Goal: Ask a question

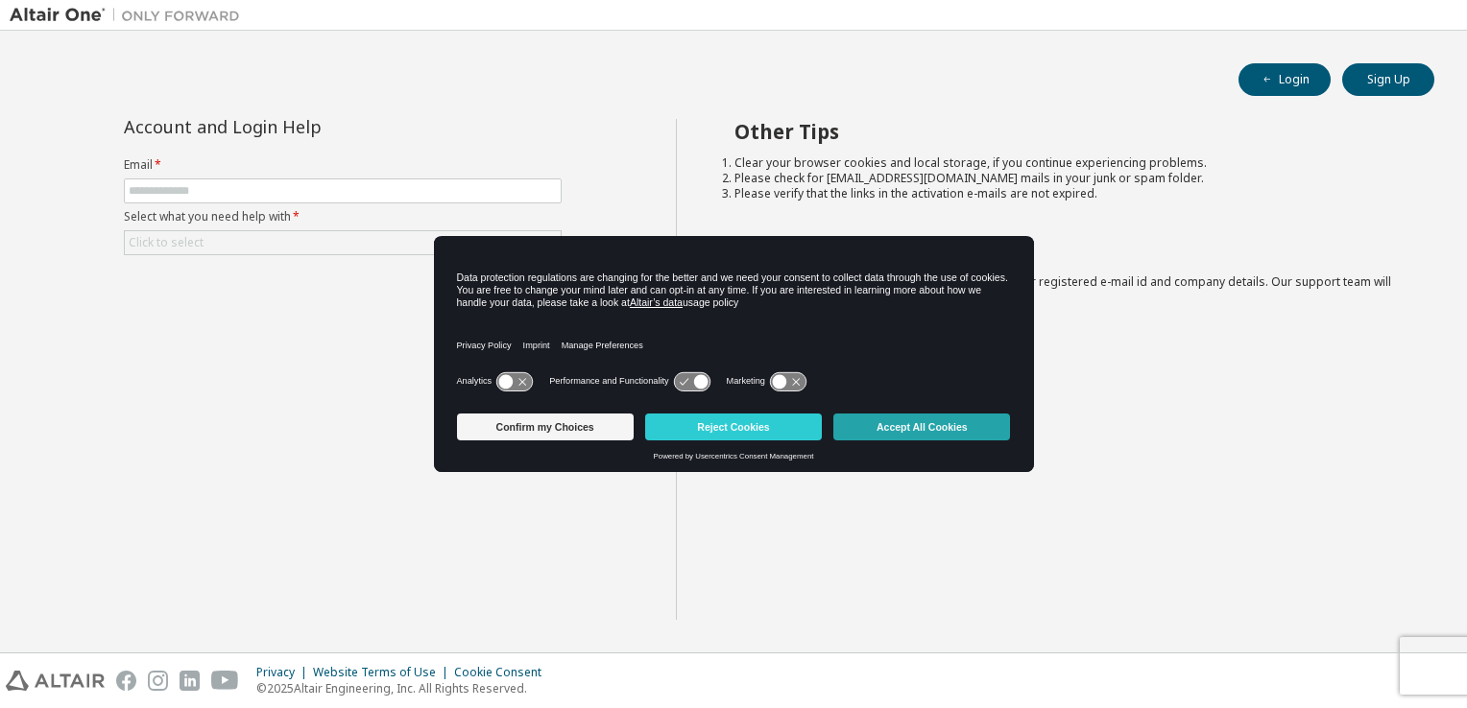
click at [974, 423] on button "Accept All Cookies" at bounding box center [921, 427] width 177 height 27
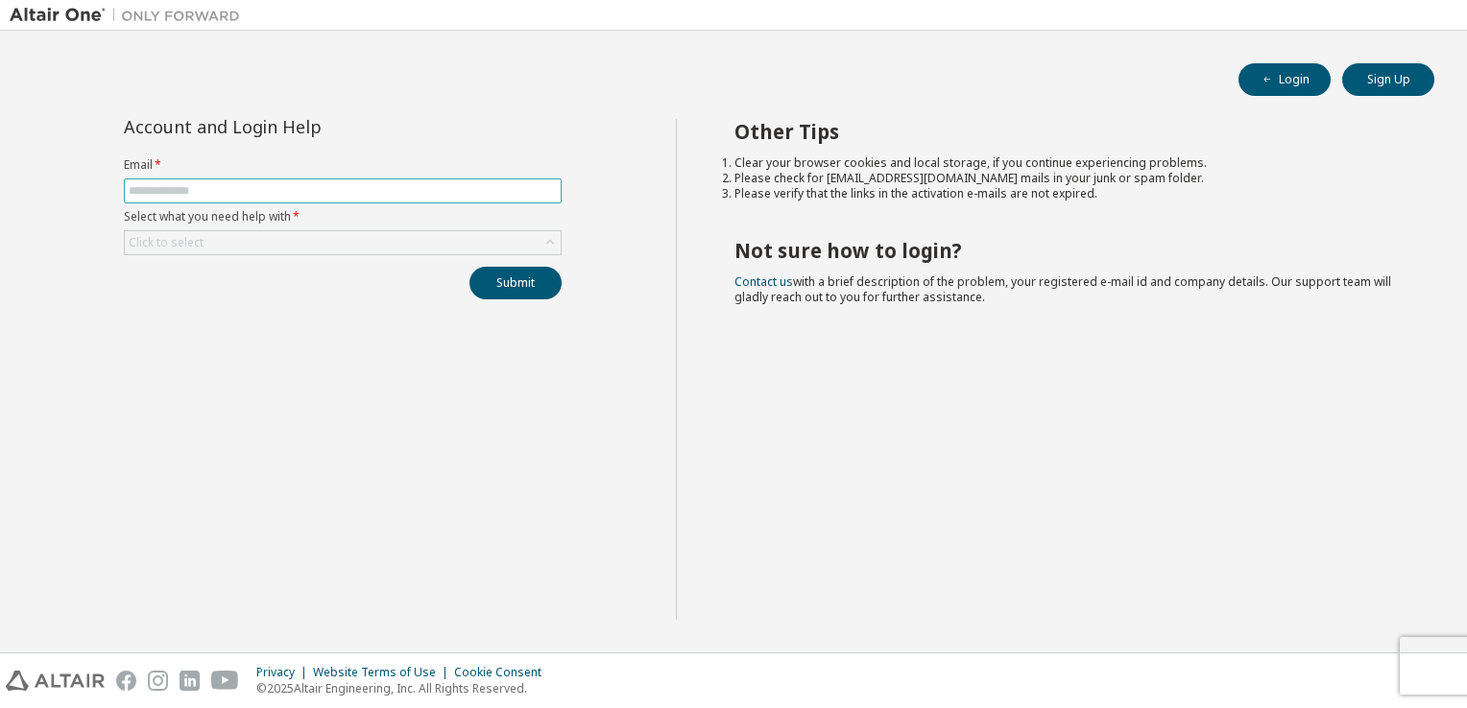
click at [307, 187] on input "text" at bounding box center [343, 190] width 428 height 15
type input "**********"
click at [300, 248] on div "Click to select" at bounding box center [343, 242] width 436 height 23
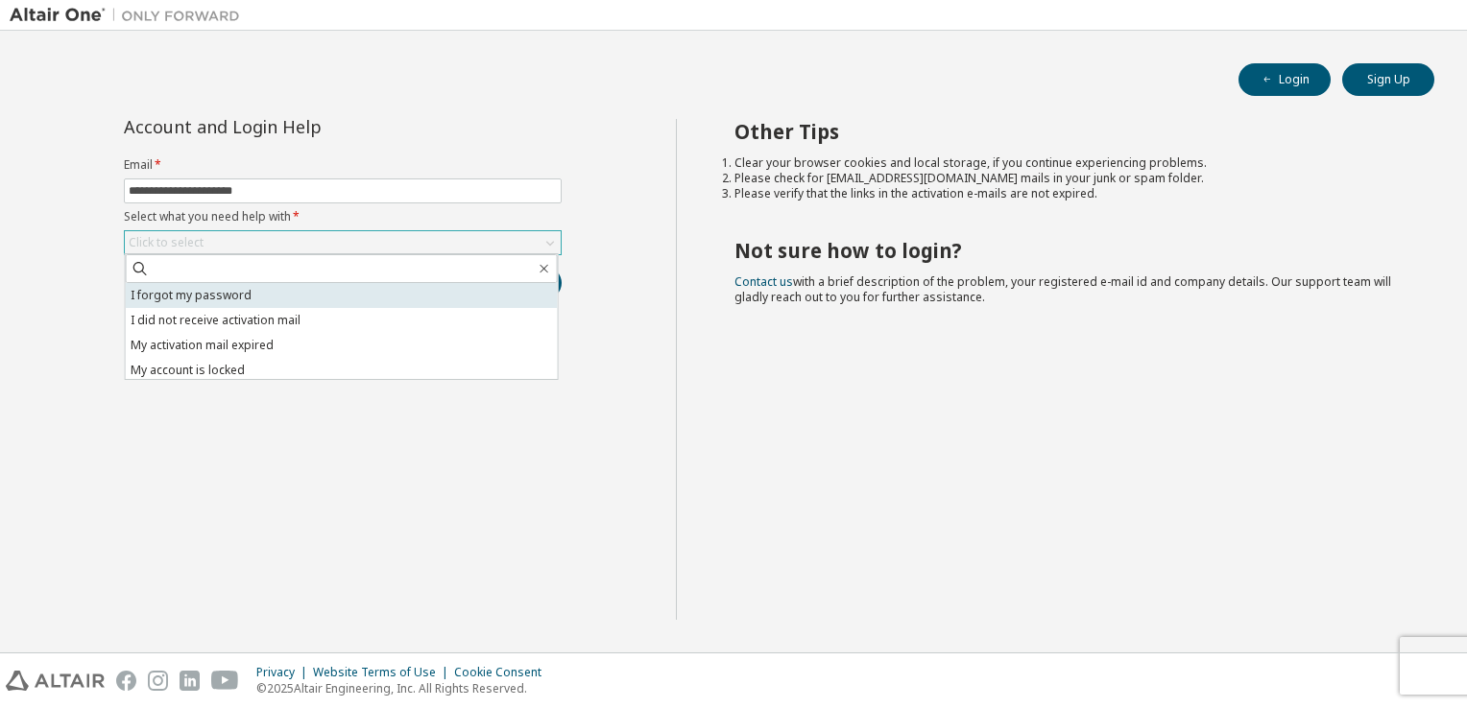
click at [280, 300] on li "I forgot my password" at bounding box center [342, 295] width 432 height 25
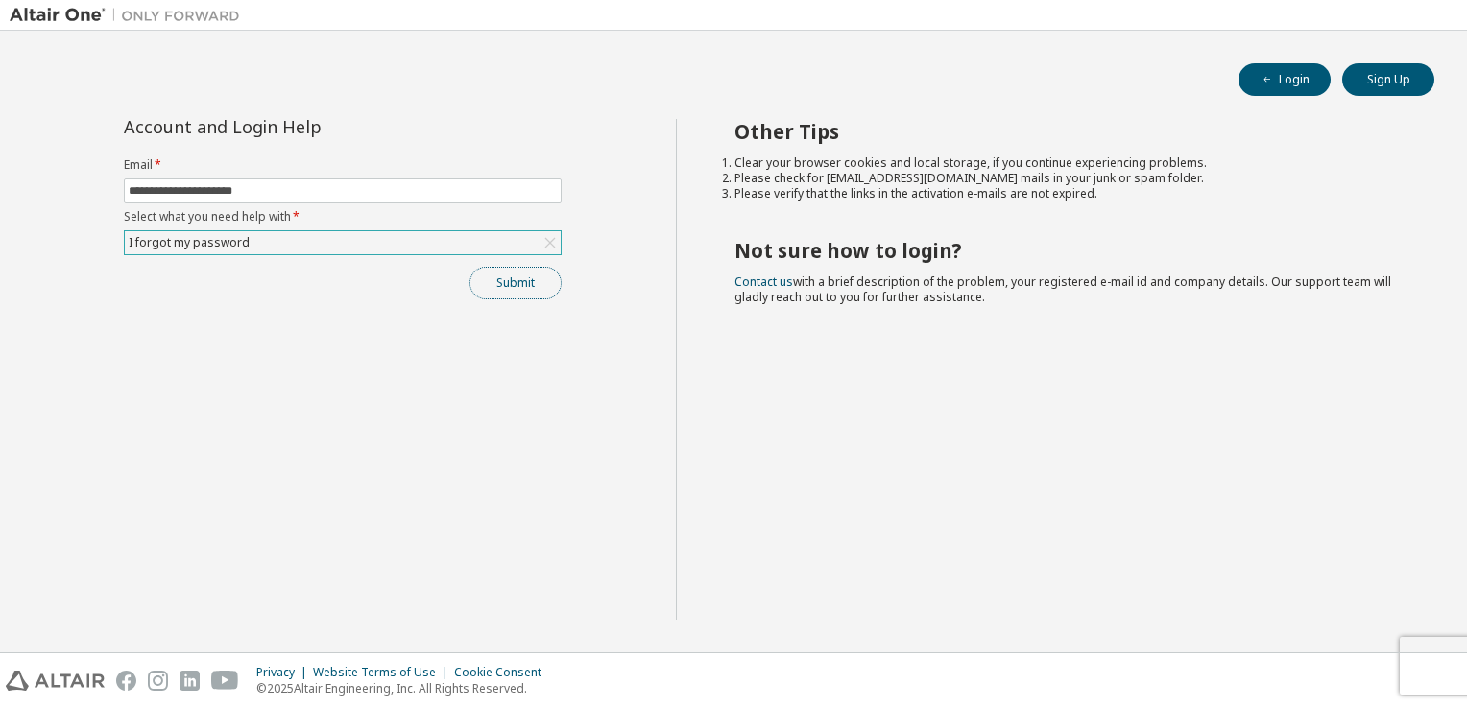
click at [517, 293] on button "Submit" at bounding box center [515, 283] width 92 height 33
click at [1234, 686] on div "Bad Request" at bounding box center [1307, 672] width 280 height 42
click at [1234, 673] on span "Bad Request" at bounding box center [1245, 670] width 70 height 15
click at [426, 192] on input "text" at bounding box center [343, 190] width 428 height 15
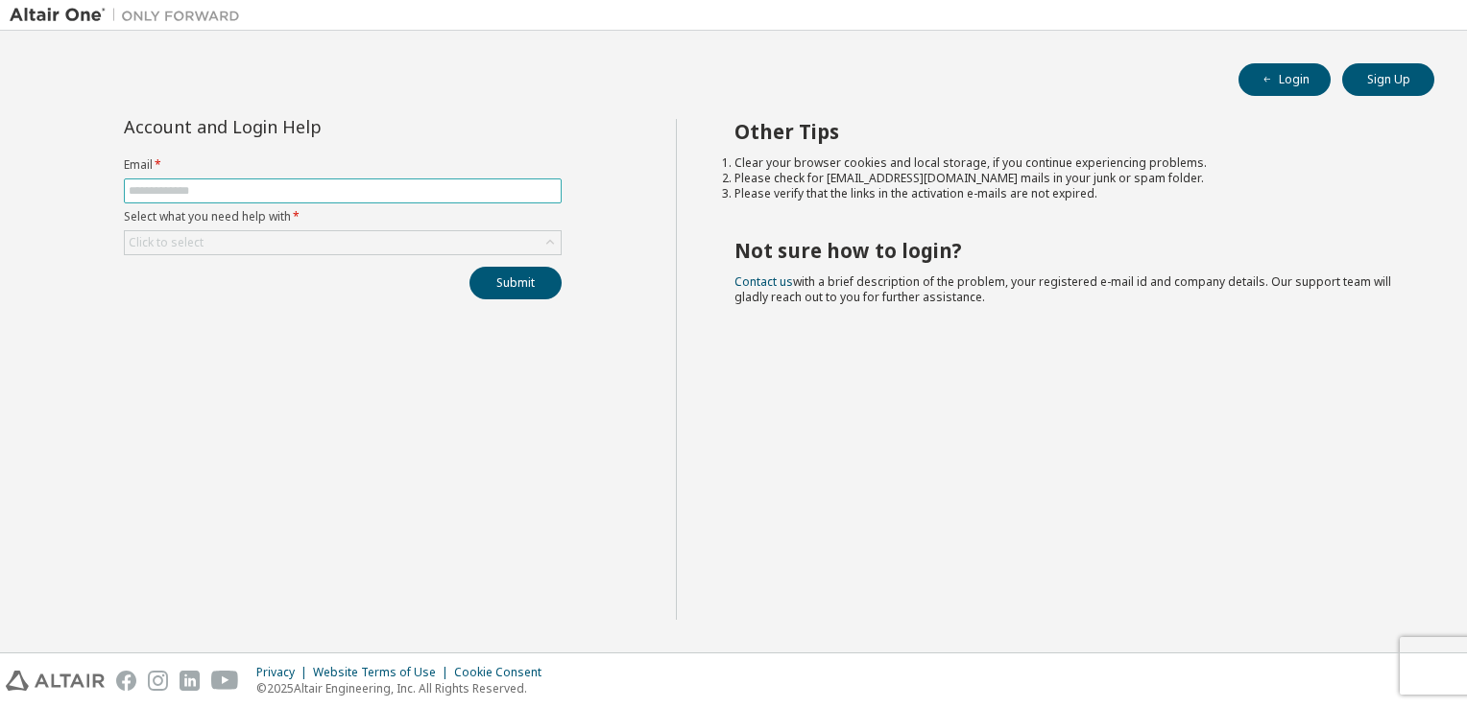
type input "**********"
click at [323, 240] on div "Click to select" at bounding box center [343, 242] width 436 height 23
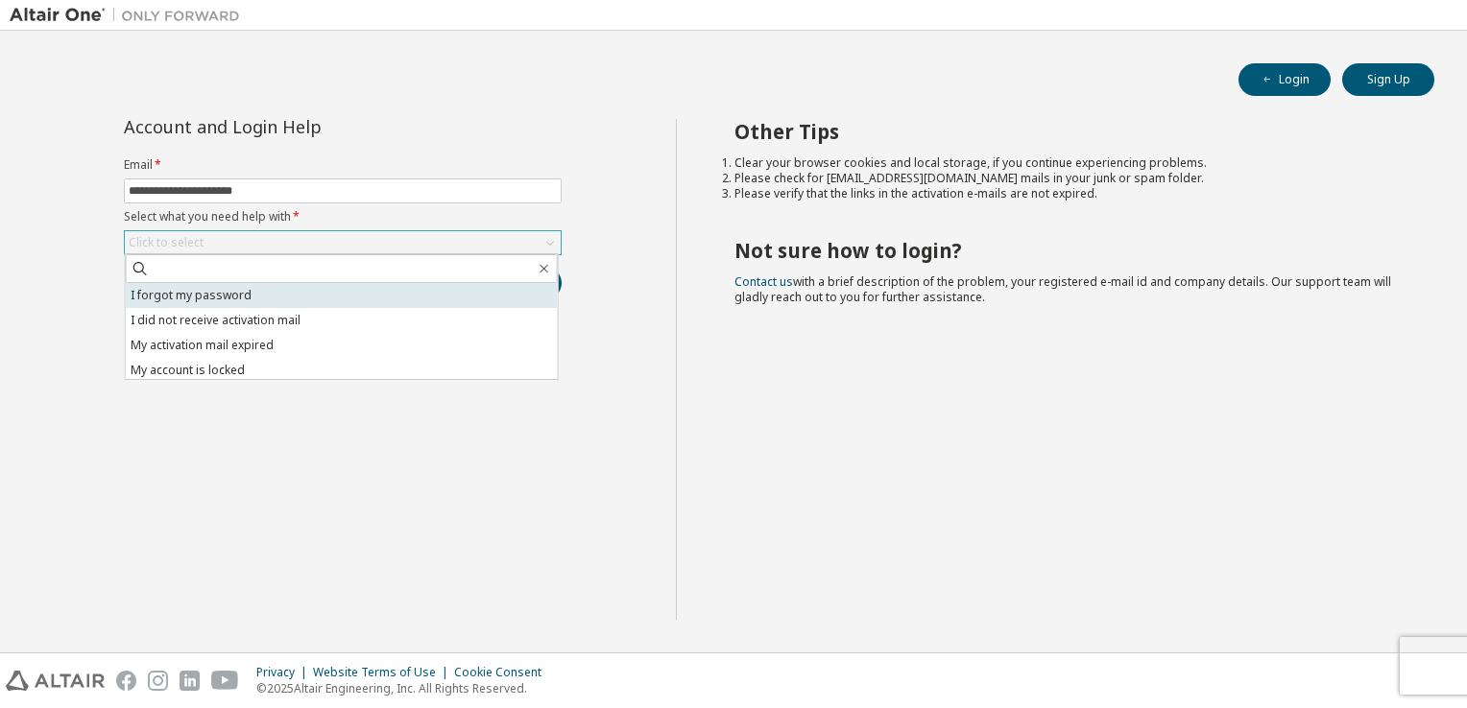
click at [307, 294] on li "I forgot my password" at bounding box center [342, 295] width 432 height 25
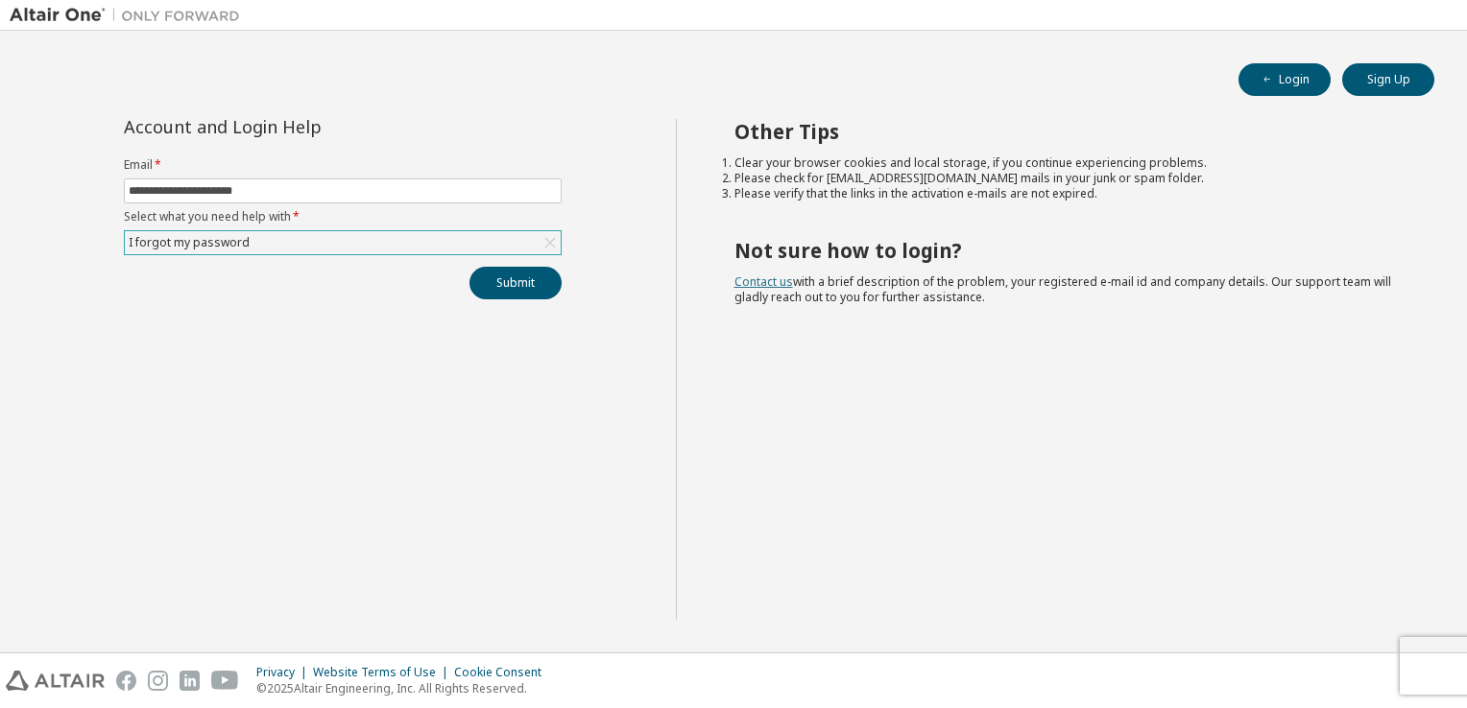
click at [768, 282] on link "Contact us" at bounding box center [763, 282] width 59 height 16
click at [771, 286] on link "Contact us" at bounding box center [763, 282] width 59 height 16
click at [550, 279] on button "Submit" at bounding box center [515, 283] width 92 height 33
click at [550, 279] on div "Submit" at bounding box center [343, 283] width 438 height 33
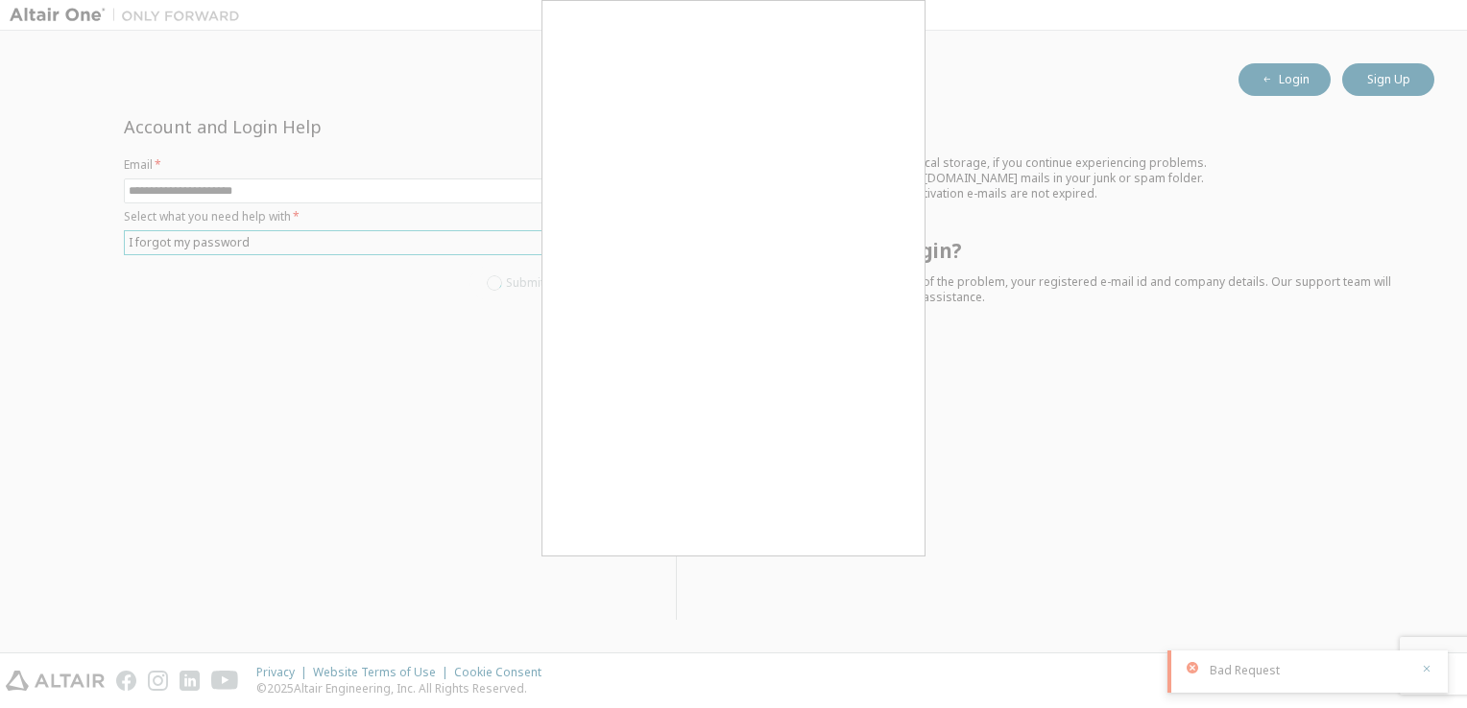
click at [550, 279] on div "Submit" at bounding box center [343, 283] width 438 height 33
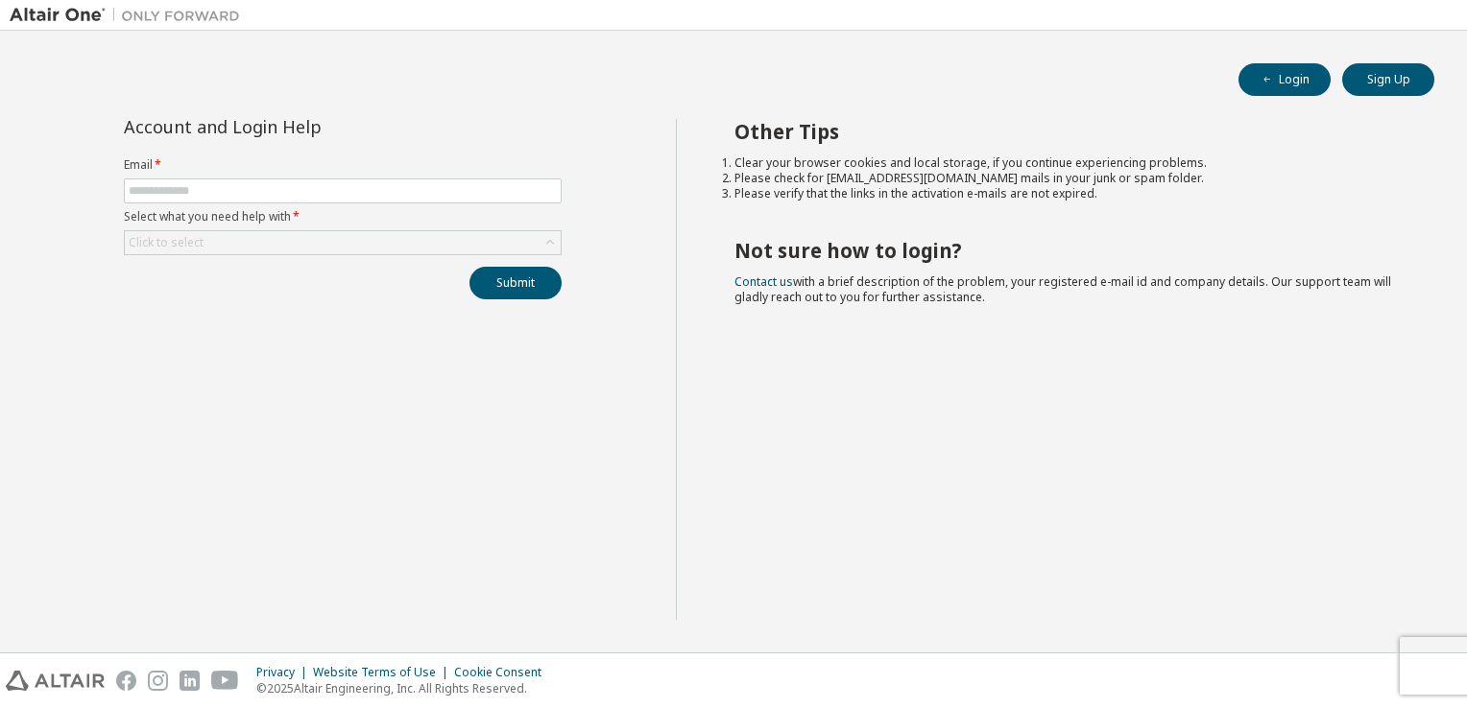
click at [914, 246] on h2 "Not sure how to login?" at bounding box center [1067, 250] width 666 height 25
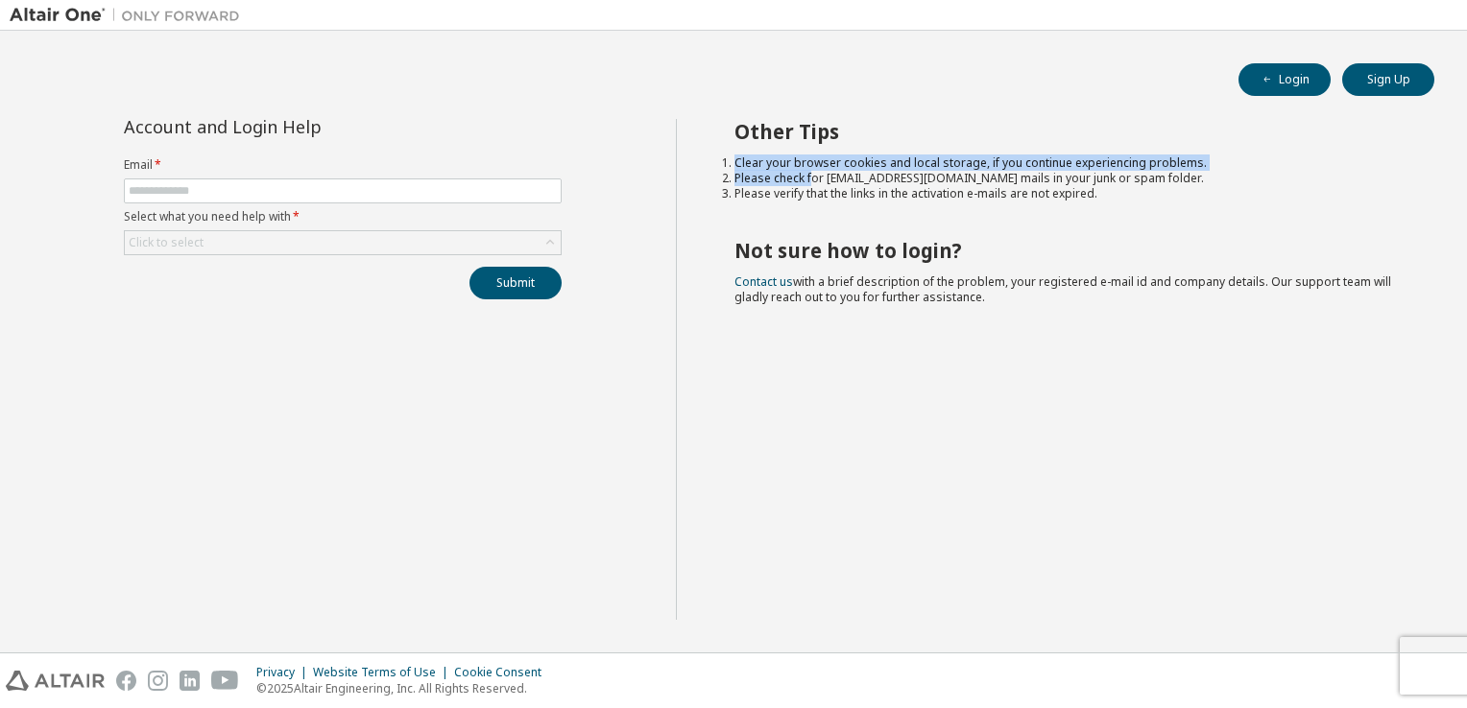
drag, startPoint x: 810, startPoint y: 175, endPoint x: 1110, endPoint y: 209, distance: 301.5
click at [1110, 209] on div "Other Tips Clear your browser cookies and local storage, if you continue experi…" at bounding box center [1067, 369] width 782 height 501
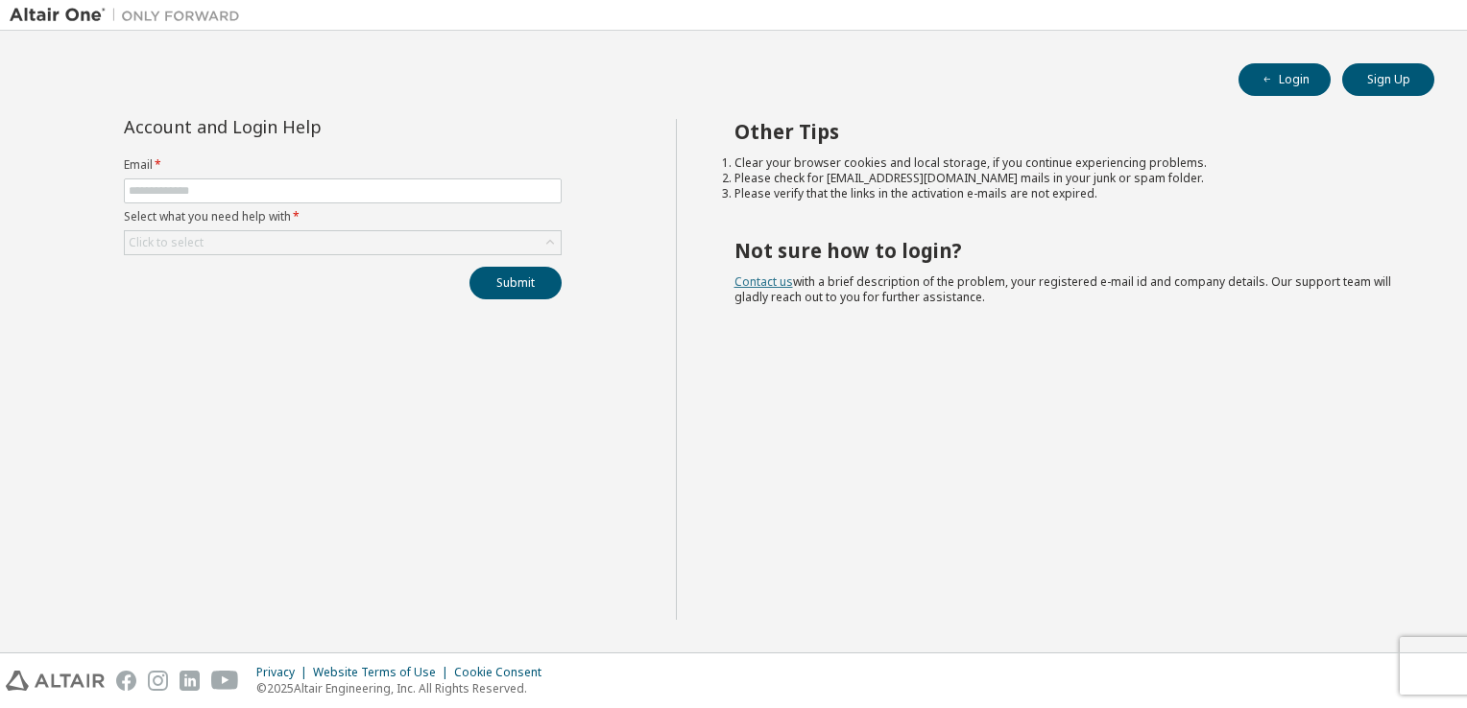
click at [767, 282] on link "Contact us" at bounding box center [763, 282] width 59 height 16
